Goal: Check status: Check status

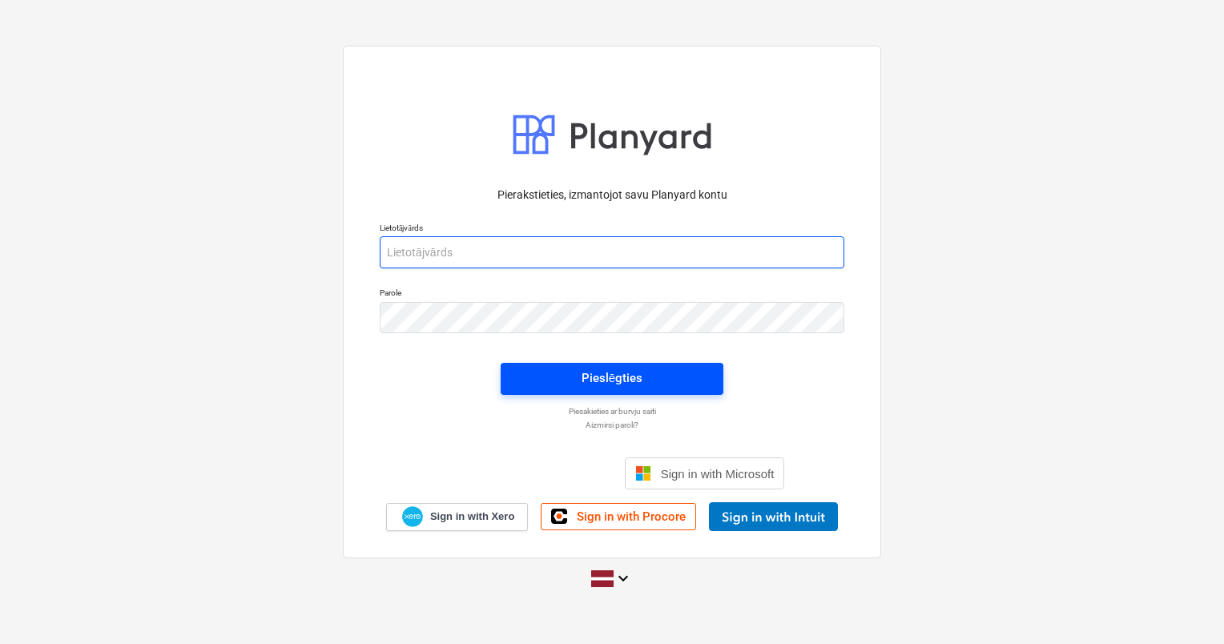
type input "[PERSON_NAME][EMAIL_ADDRESS][DOMAIN_NAME]"
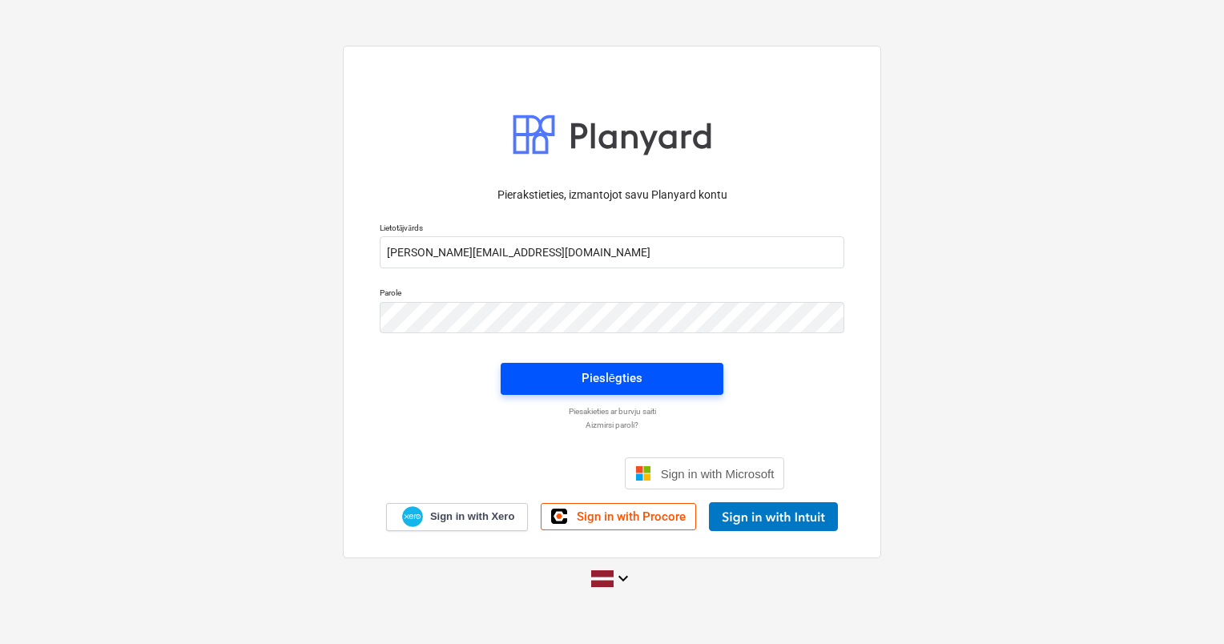
click at [600, 372] on div "Pieslēgties" at bounding box center [612, 378] width 61 height 21
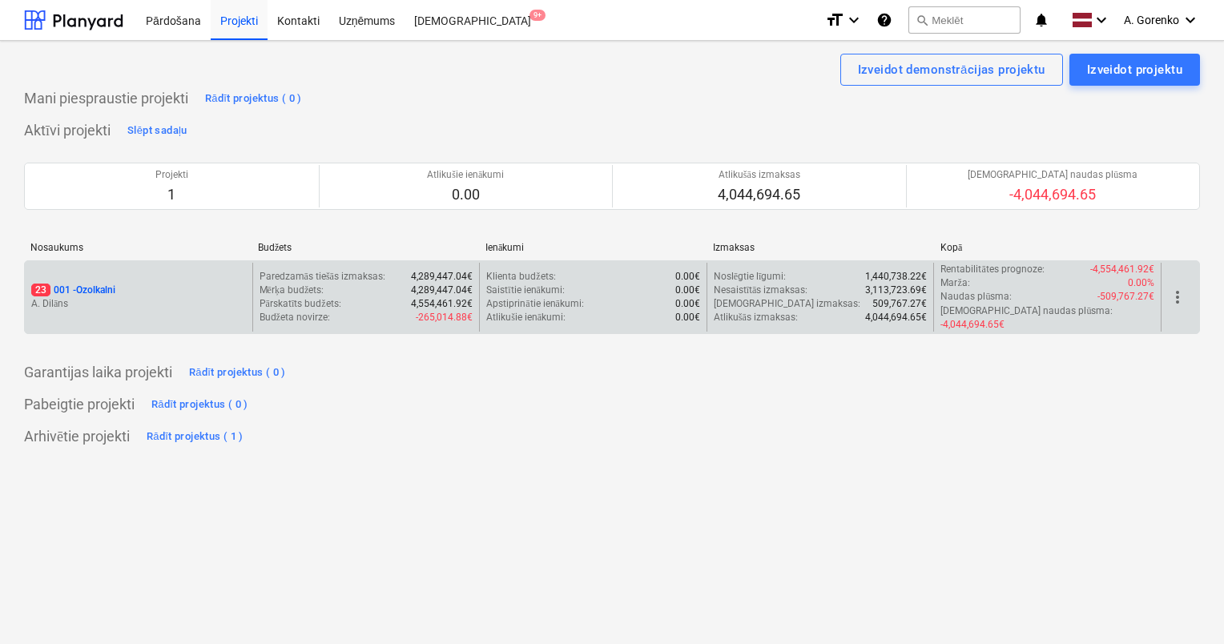
click at [77, 284] on p "23 001 - Ozolkalni" at bounding box center [73, 291] width 84 height 14
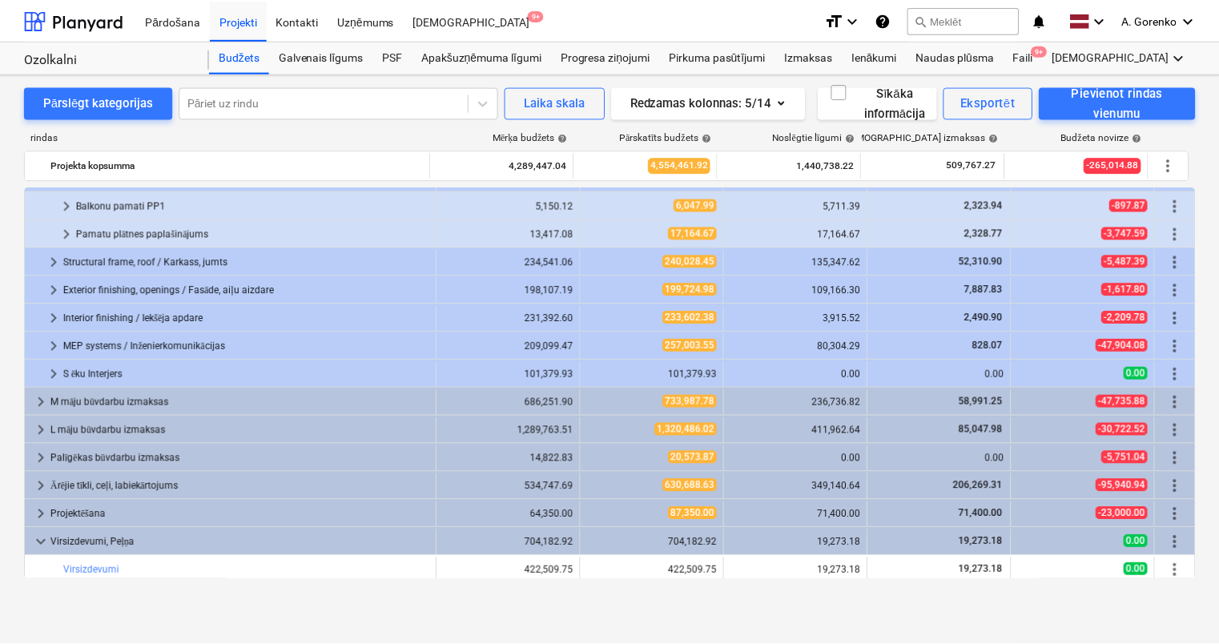
scroll to position [113, 0]
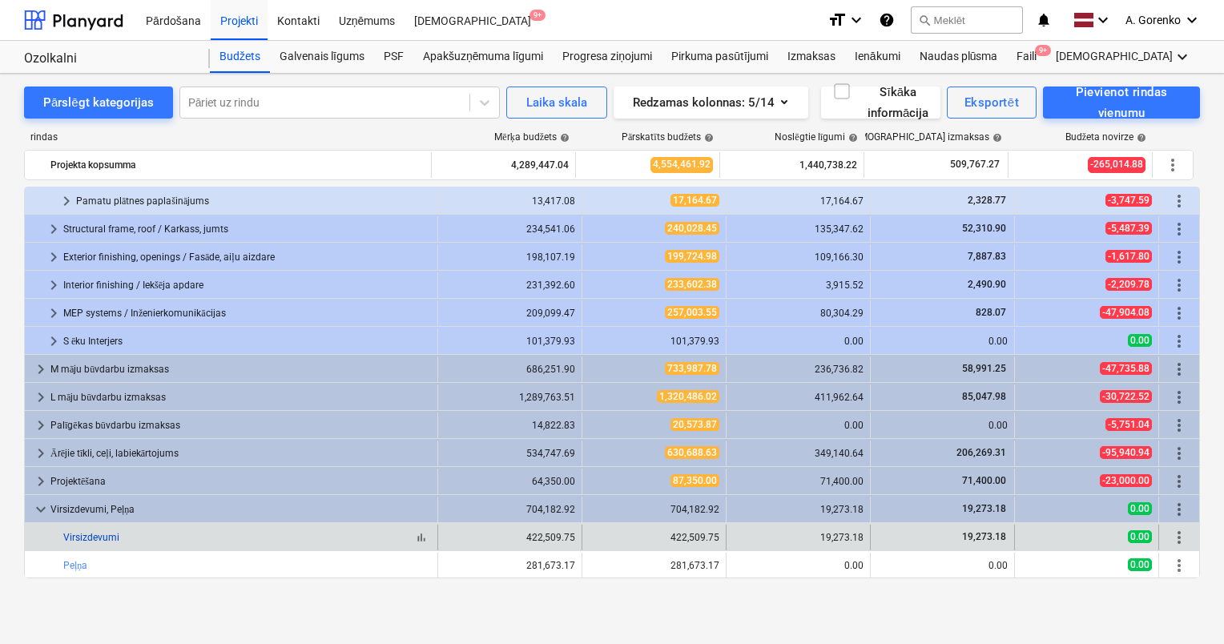
click at [91, 535] on link "Virsizdevumi" at bounding box center [91, 537] width 56 height 11
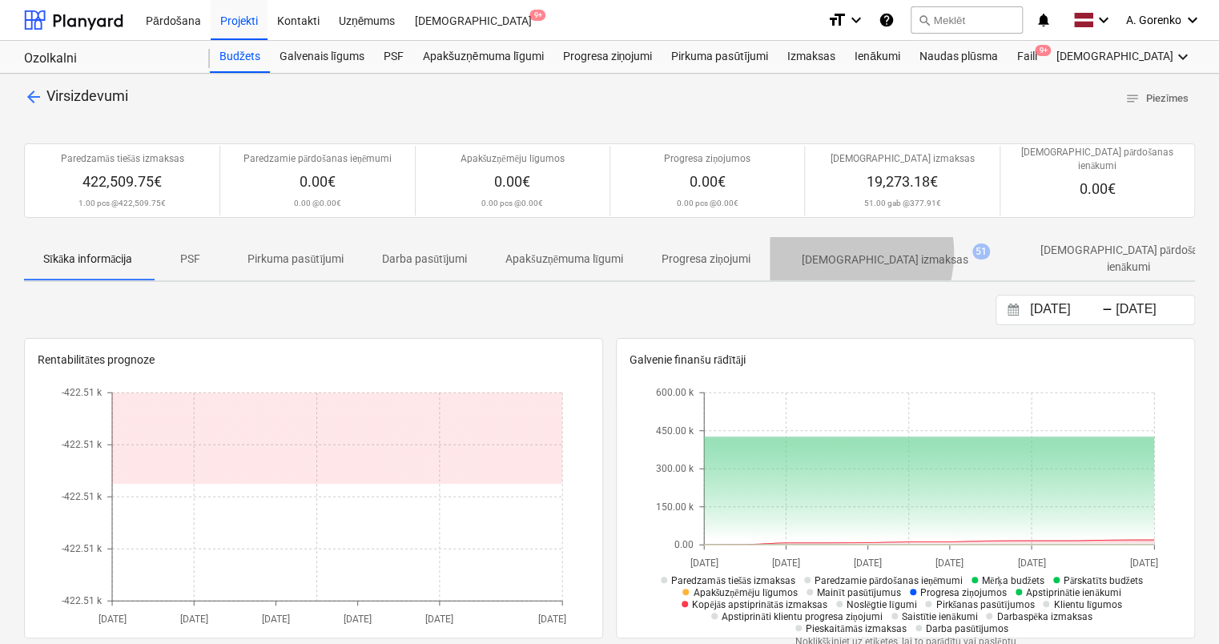
click at [844, 252] on p "[DEMOGRAPHIC_DATA] izmaksas" at bounding box center [885, 260] width 167 height 17
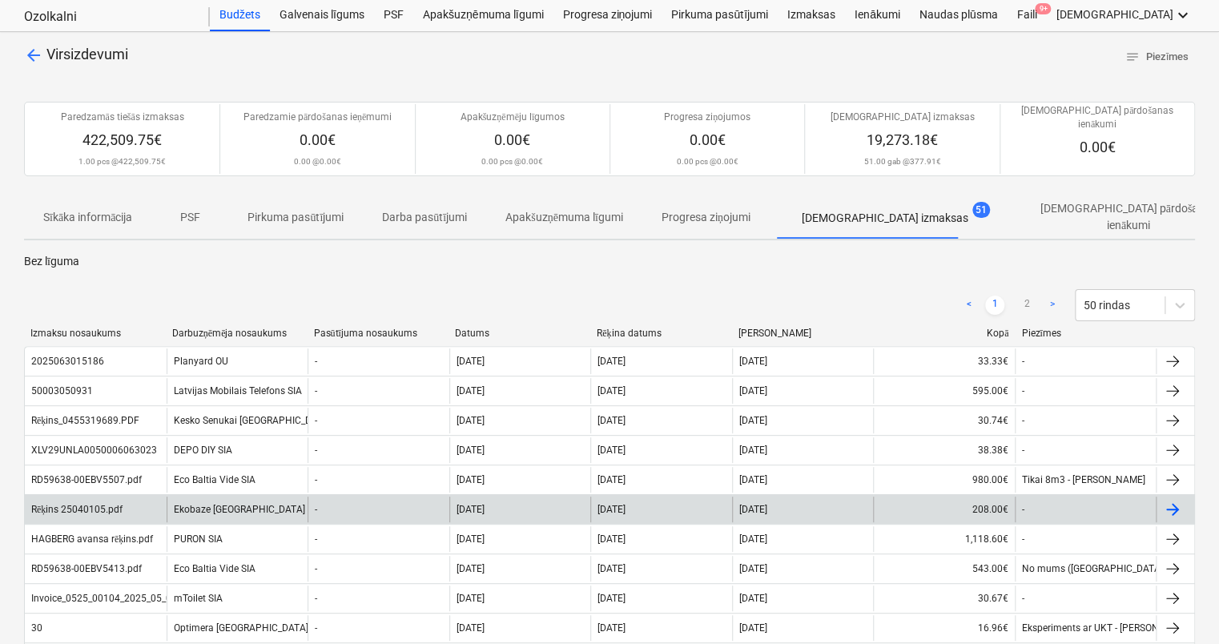
scroll to position [80, 0]
